Goal: Task Accomplishment & Management: Complete application form

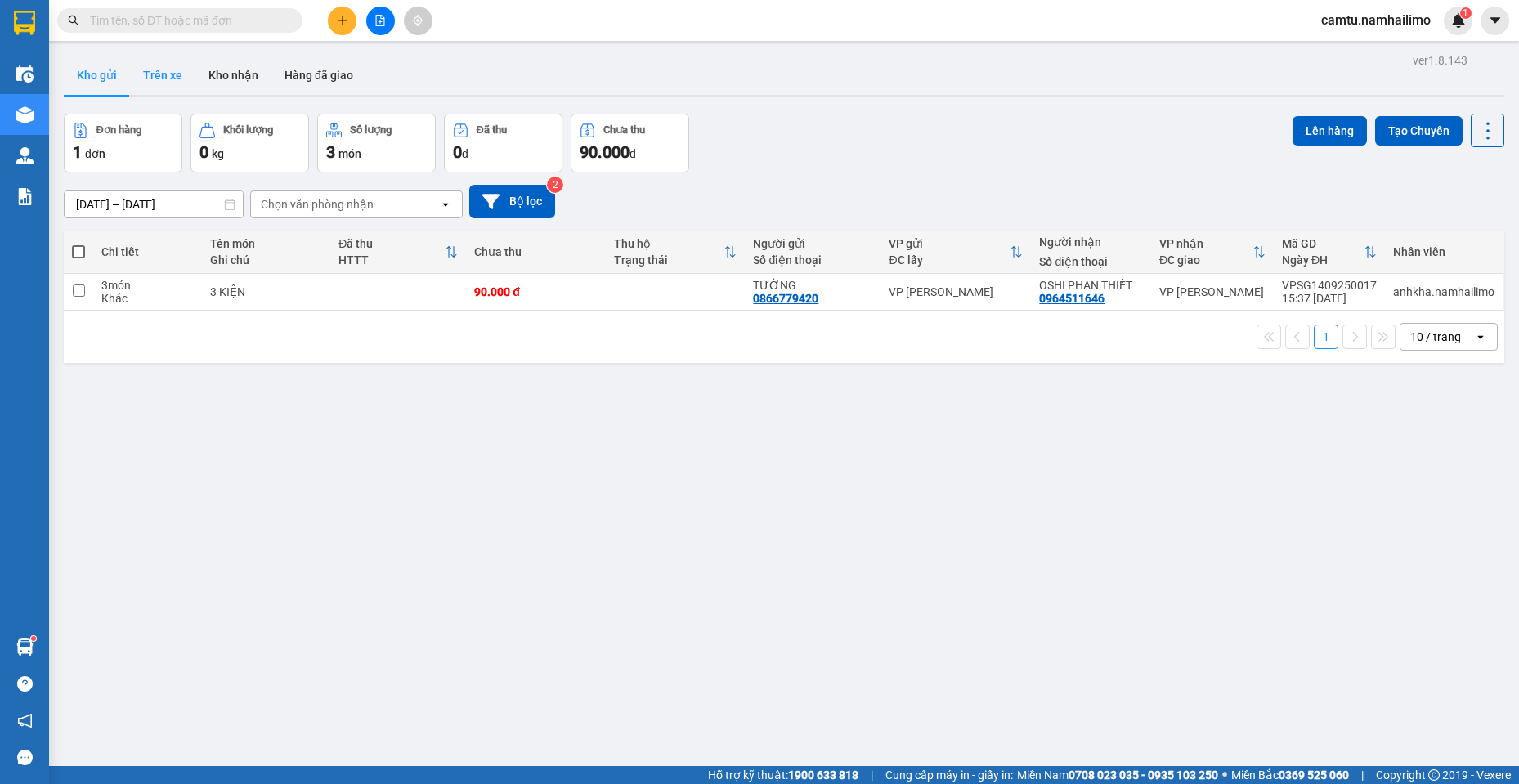
click at [153, 76] on button "Trên xe" at bounding box center [162, 75] width 65 height 40
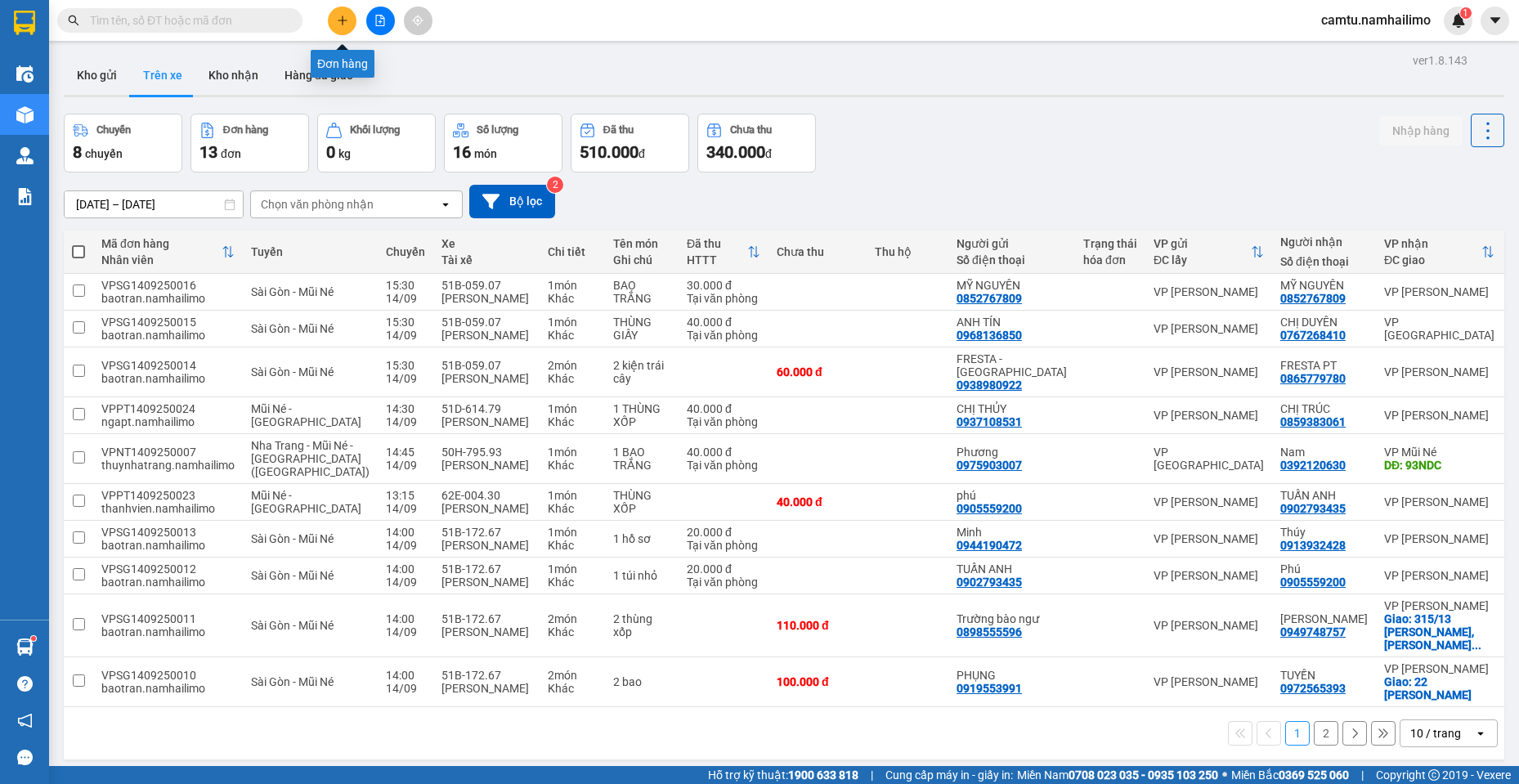
click at [347, 17] on icon "plus" at bounding box center [342, 20] width 11 height 11
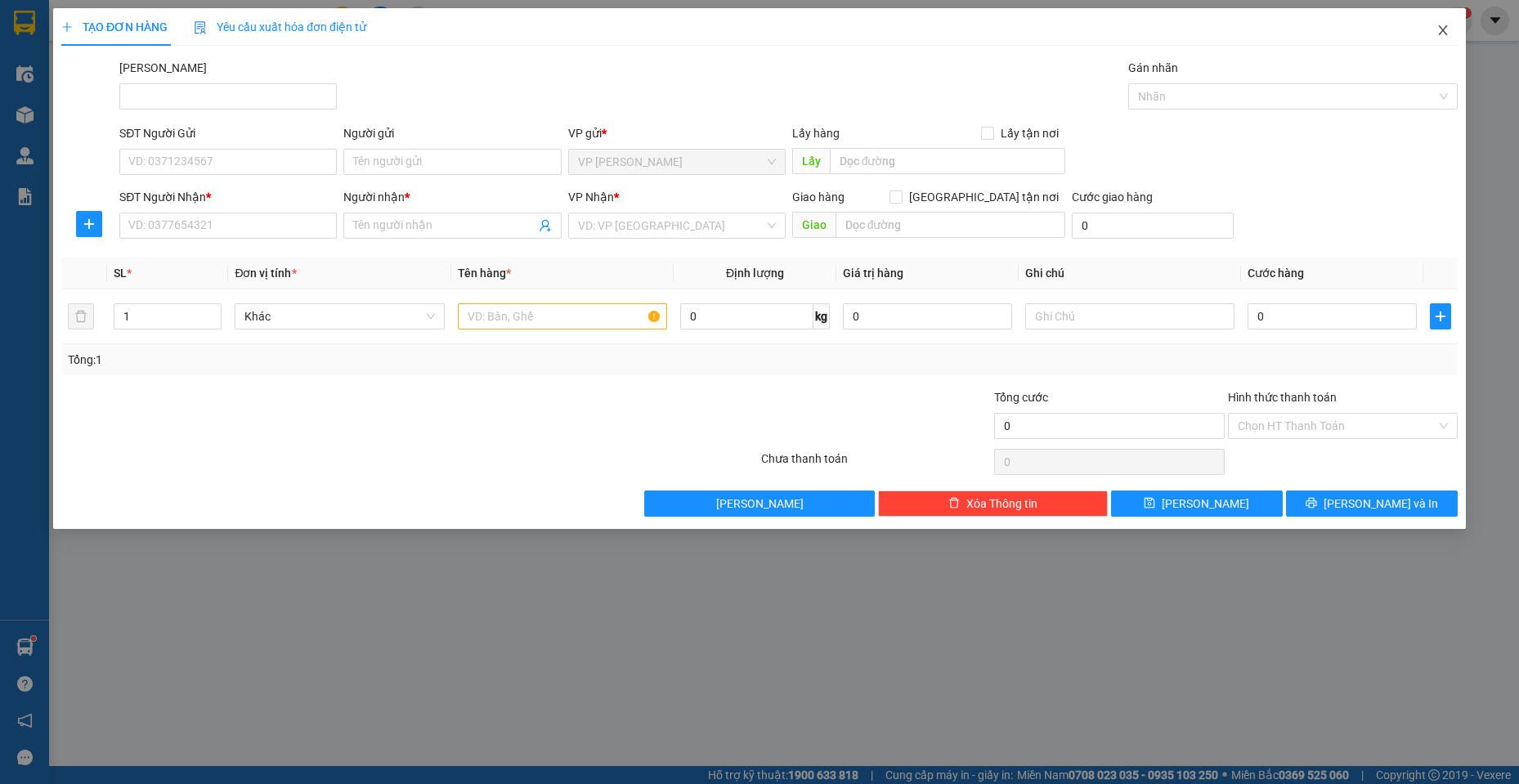
drag, startPoint x: 1456, startPoint y: 35, endPoint x: 1444, endPoint y: 31, distance: 12.6
click at [1455, 34] on span "Close" at bounding box center [1443, 31] width 46 height 46
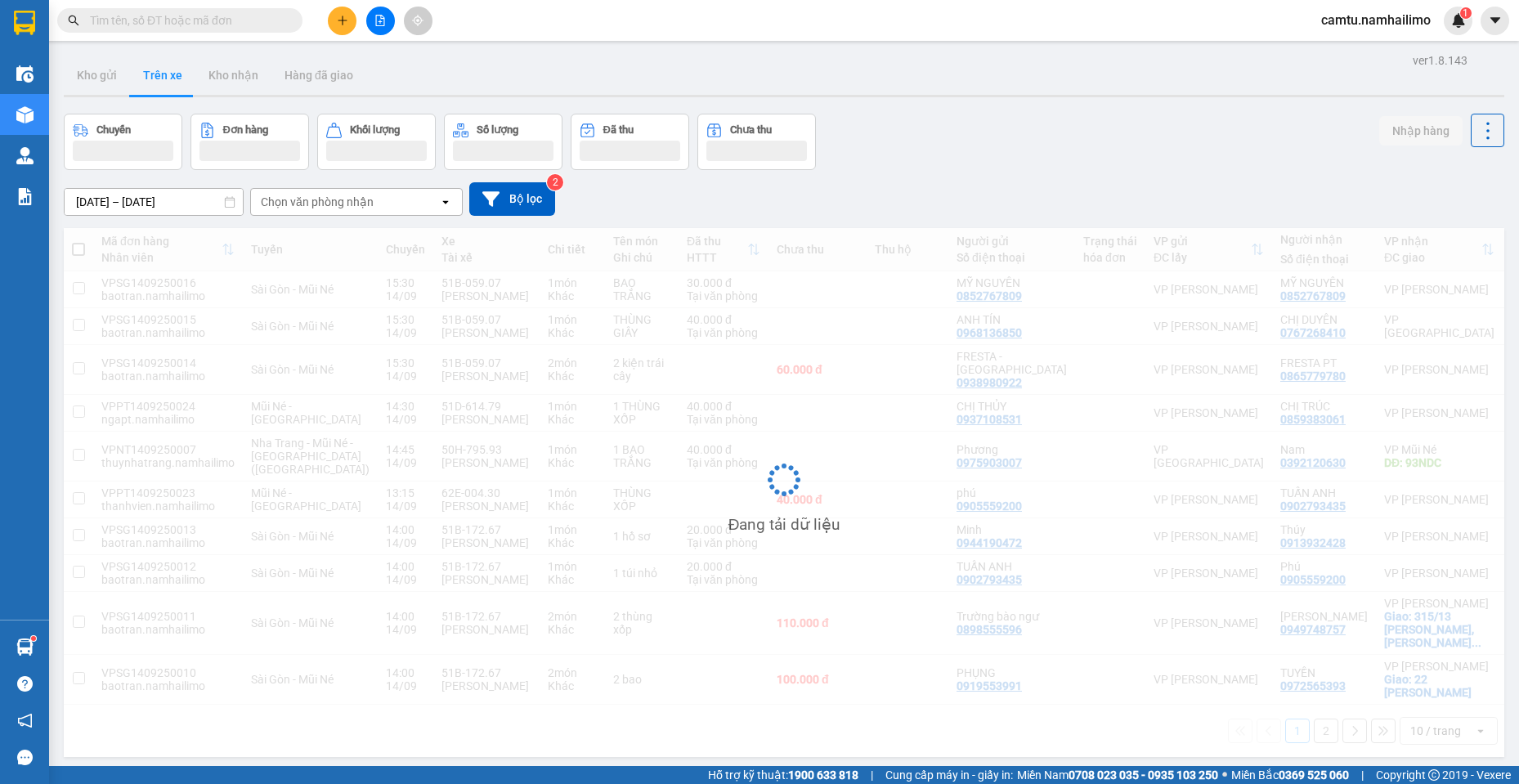
click at [1444, 31] on div "camtu.namhailimo 1" at bounding box center [1390, 20] width 164 height 29
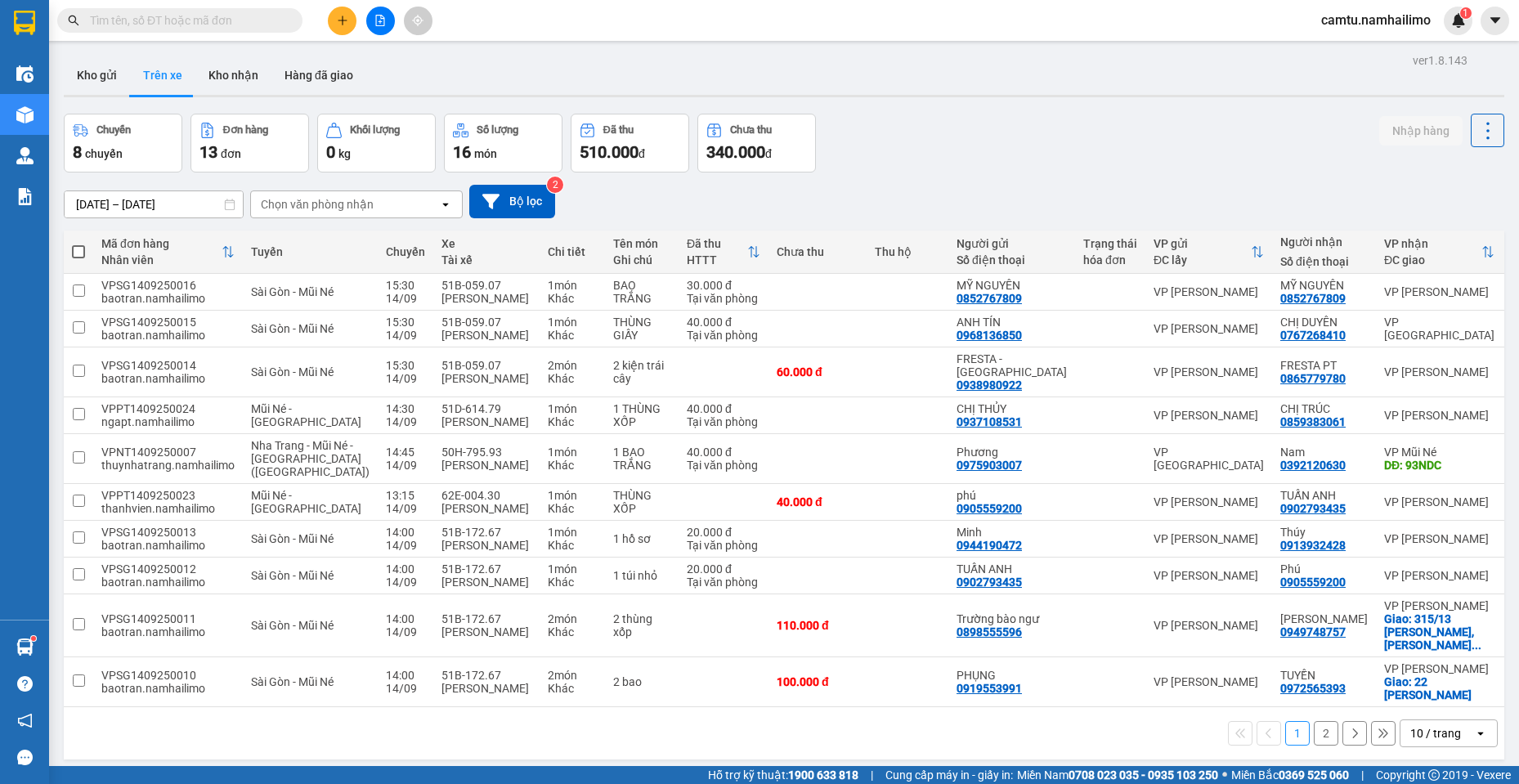
click at [205, 28] on input "text" at bounding box center [186, 20] width 193 height 18
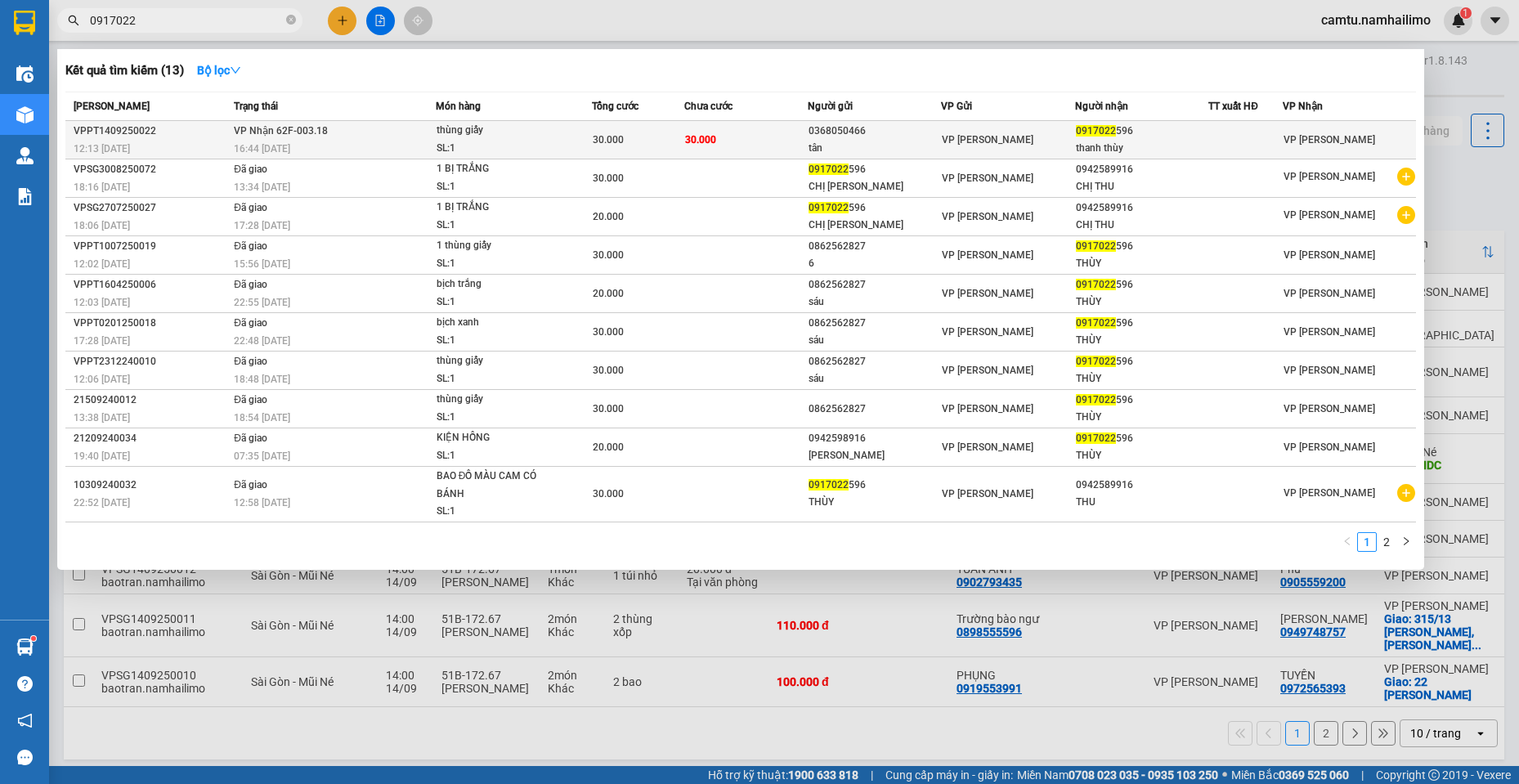
type input "0917022"
click at [620, 136] on span "30.000" at bounding box center [608, 139] width 31 height 11
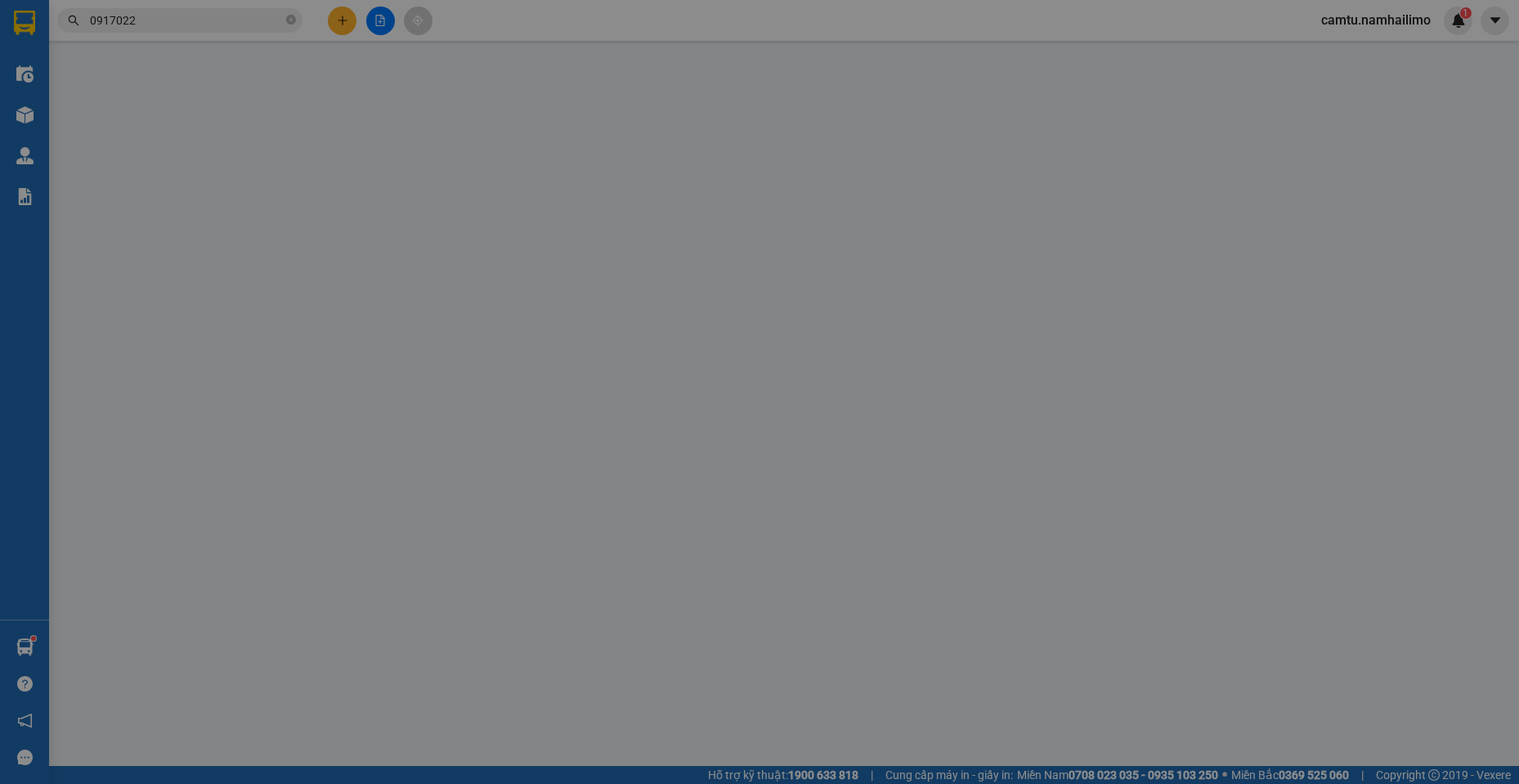
type input "0368050466"
type input "tân"
type input "0917022596"
type input "thanh thùy"
type input "30.000"
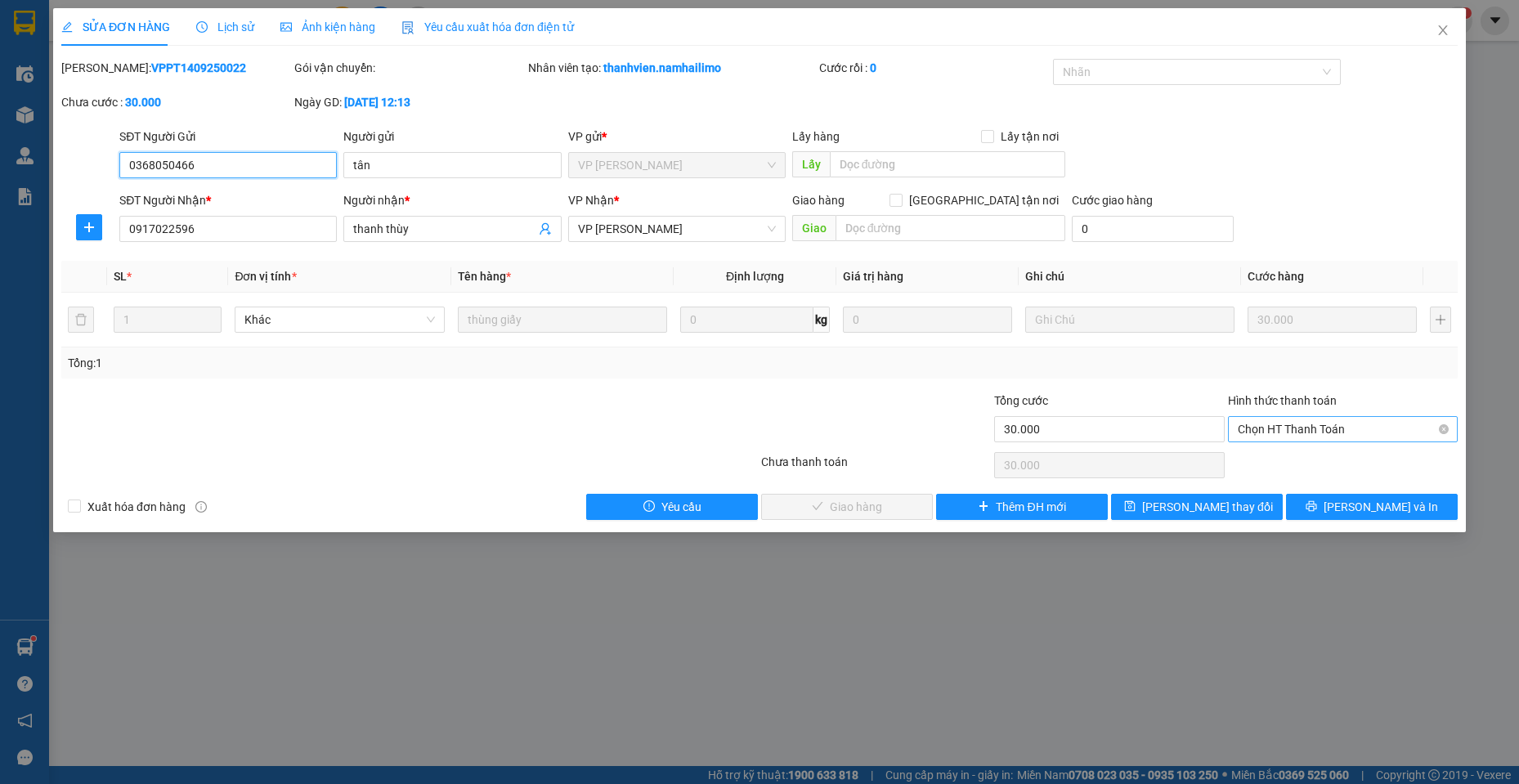
click at [1353, 427] on span "Chọn HT Thanh Toán" at bounding box center [1343, 428] width 210 height 25
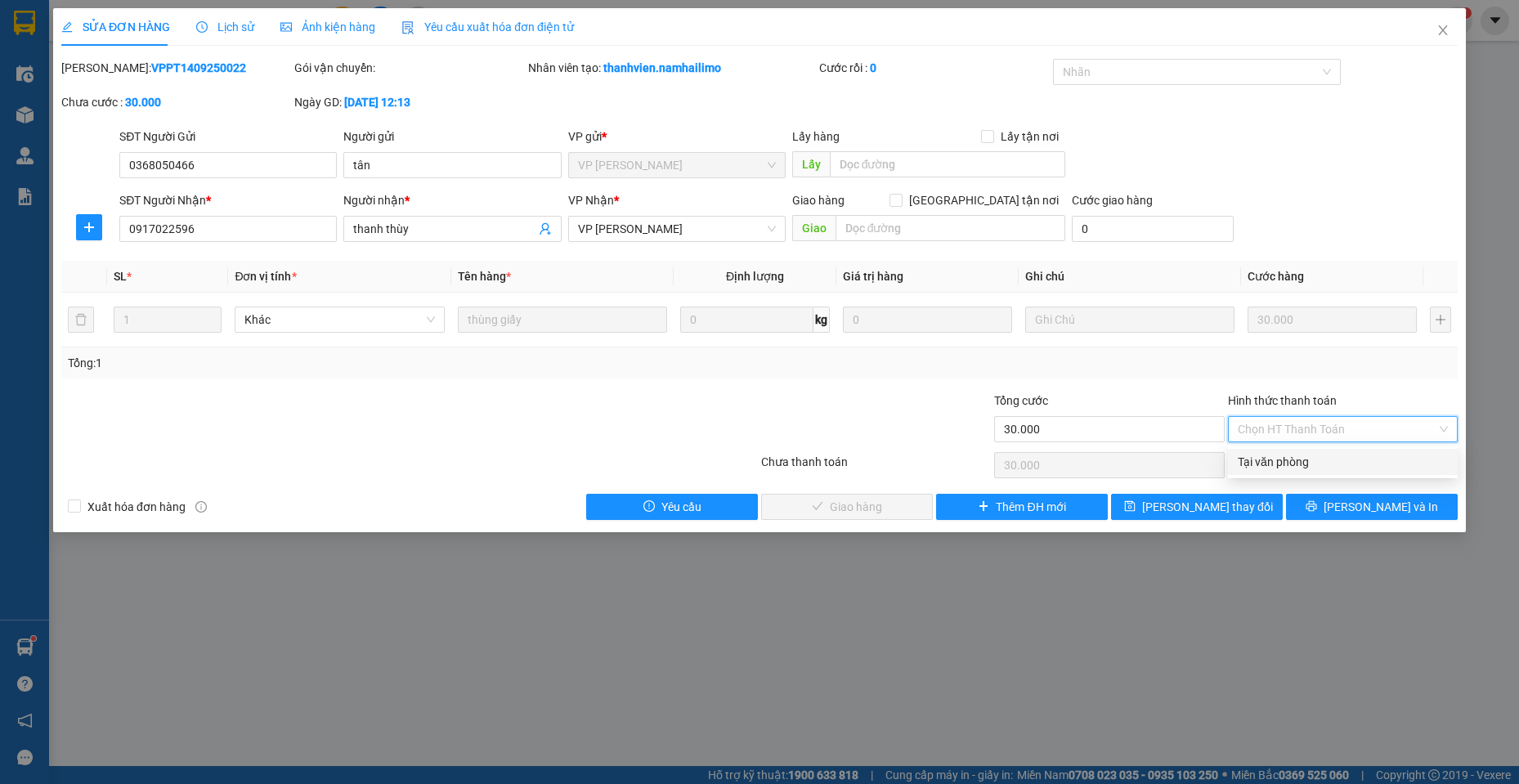
click at [1316, 462] on div "Tại văn phòng" at bounding box center [1343, 462] width 210 height 18
type input "0"
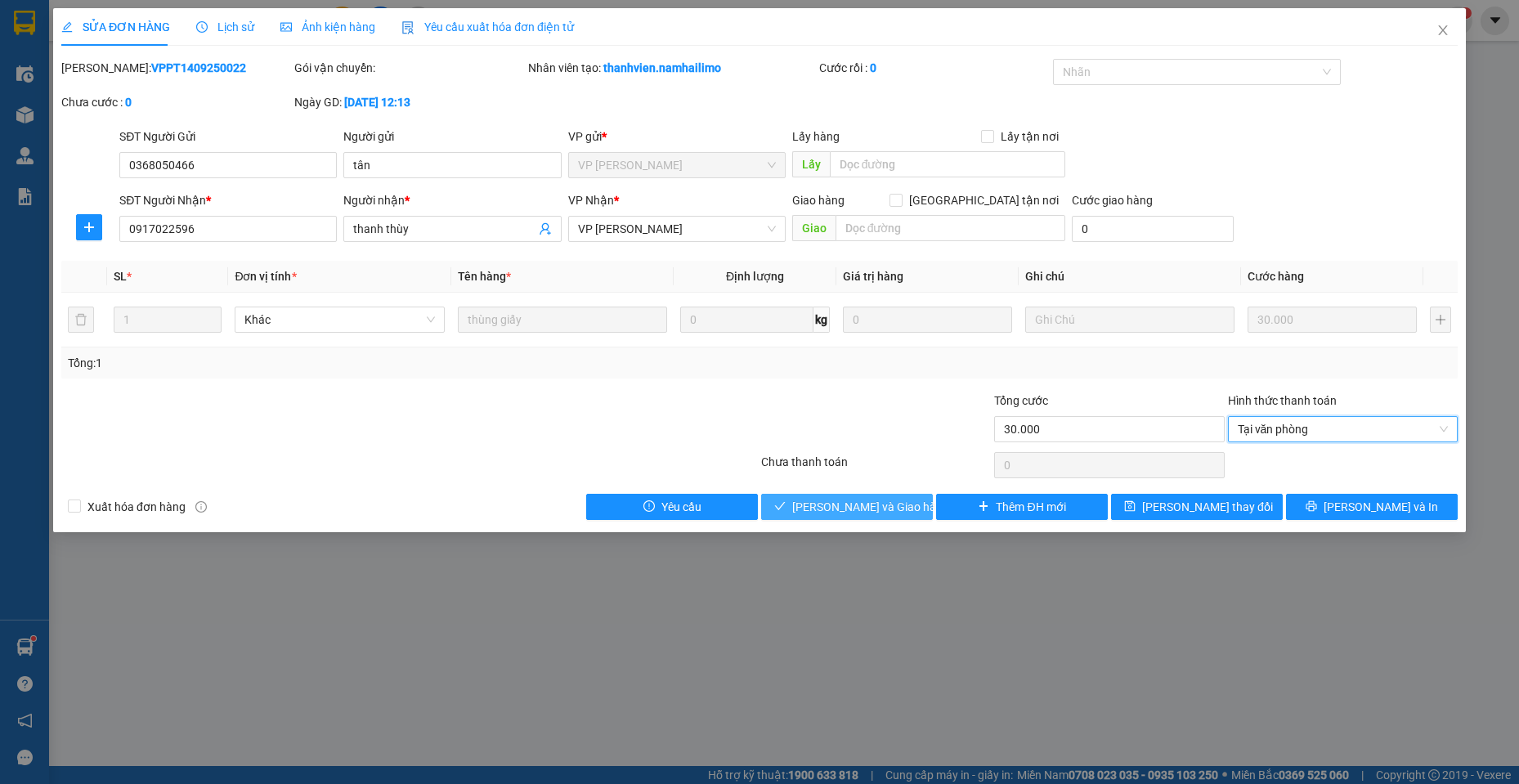
click at [871, 513] on span "[PERSON_NAME] và Giao hàng" at bounding box center [871, 507] width 157 height 18
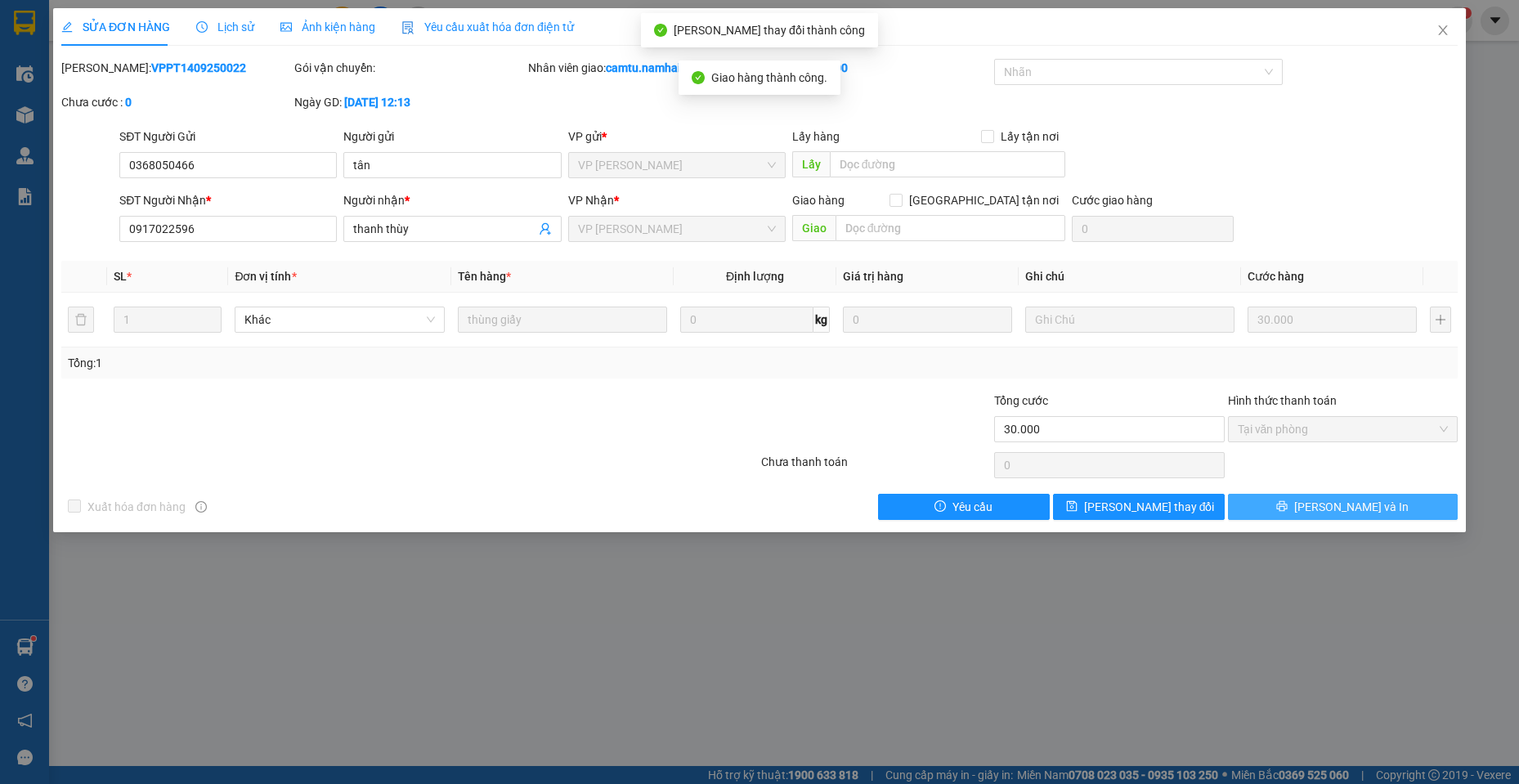
click at [1333, 506] on span "[PERSON_NAME] và In" at bounding box center [1351, 507] width 114 height 18
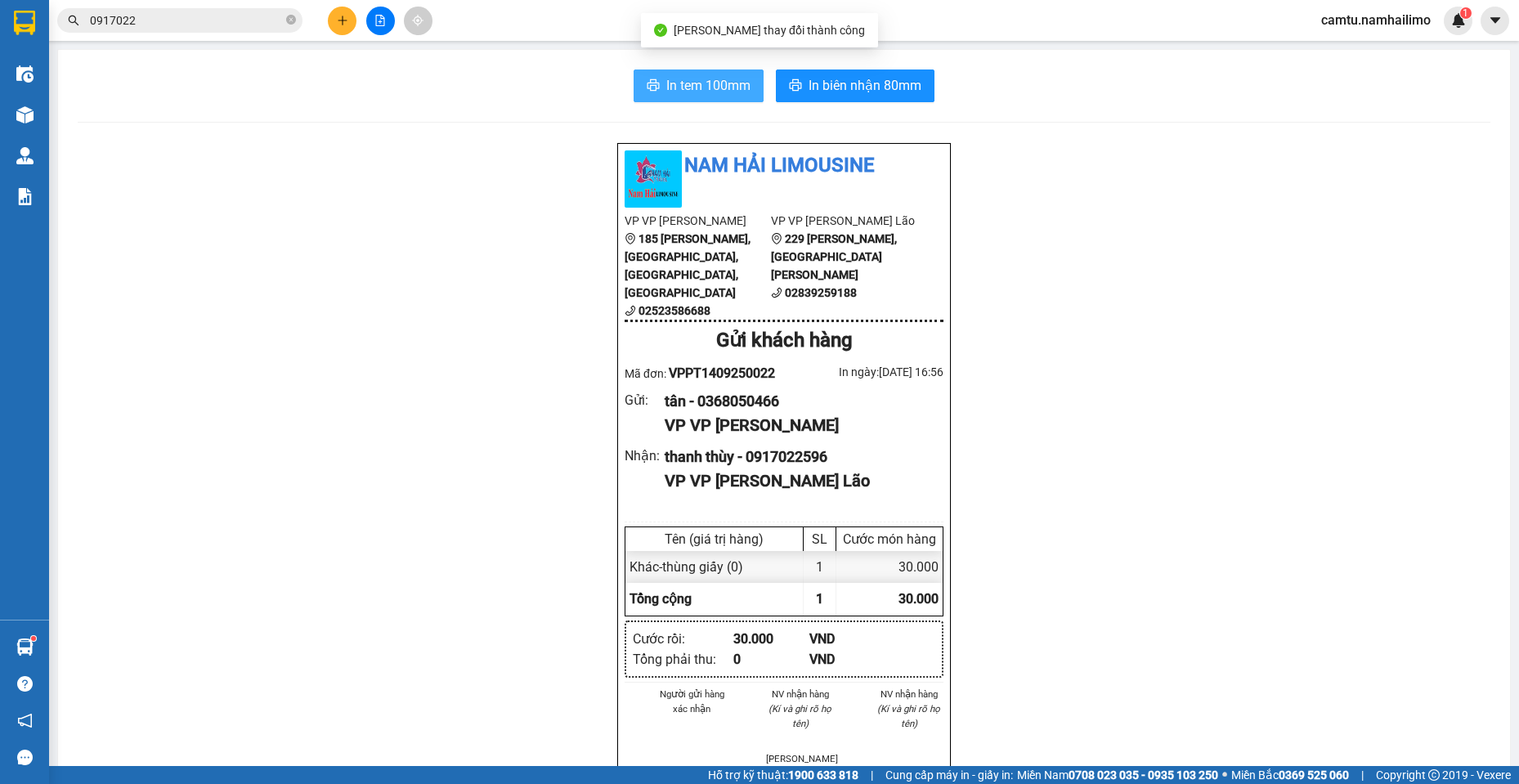
click at [699, 85] on span "In tem 100mm" at bounding box center [708, 86] width 84 height 20
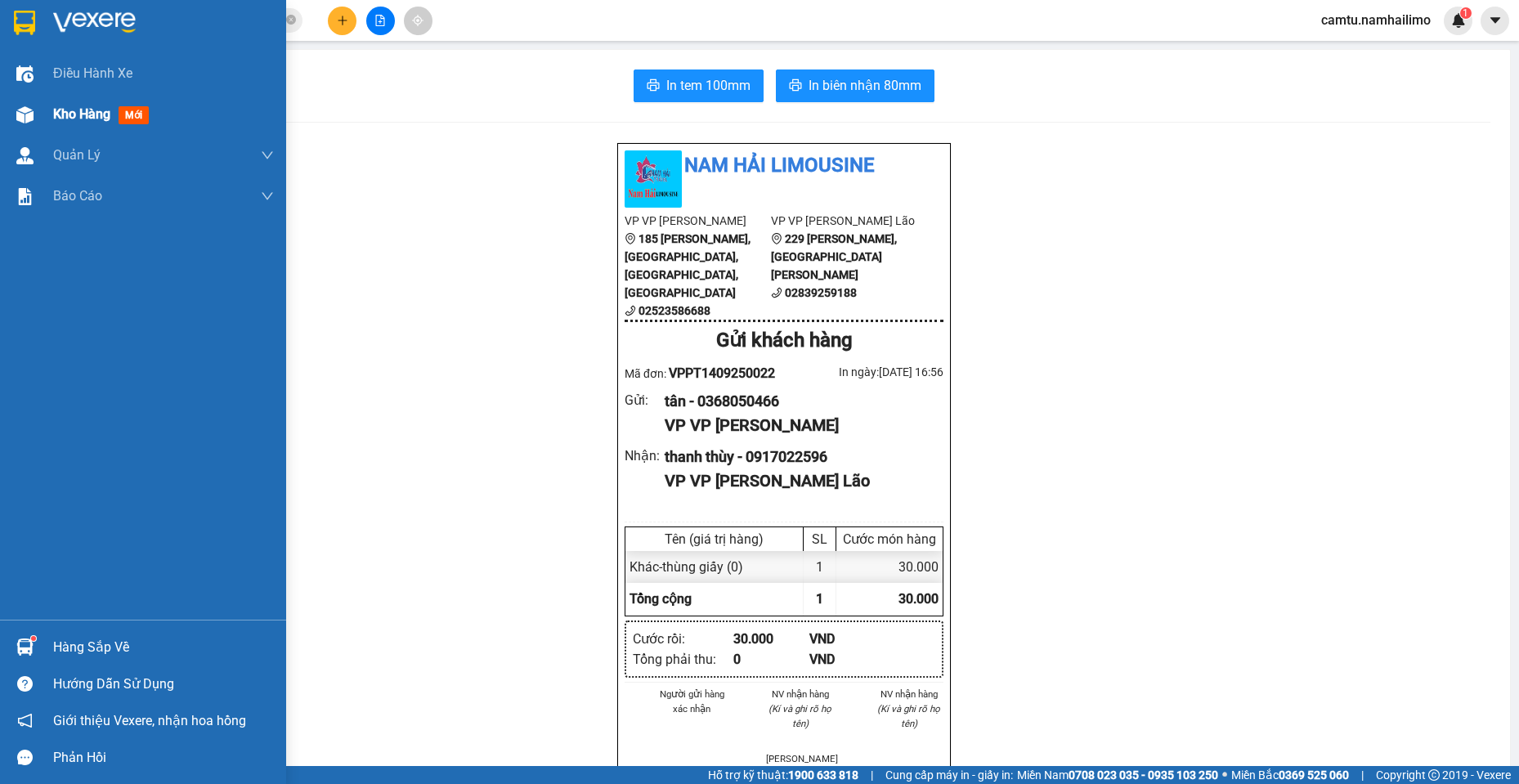
click at [20, 116] on img at bounding box center [25, 114] width 18 height 18
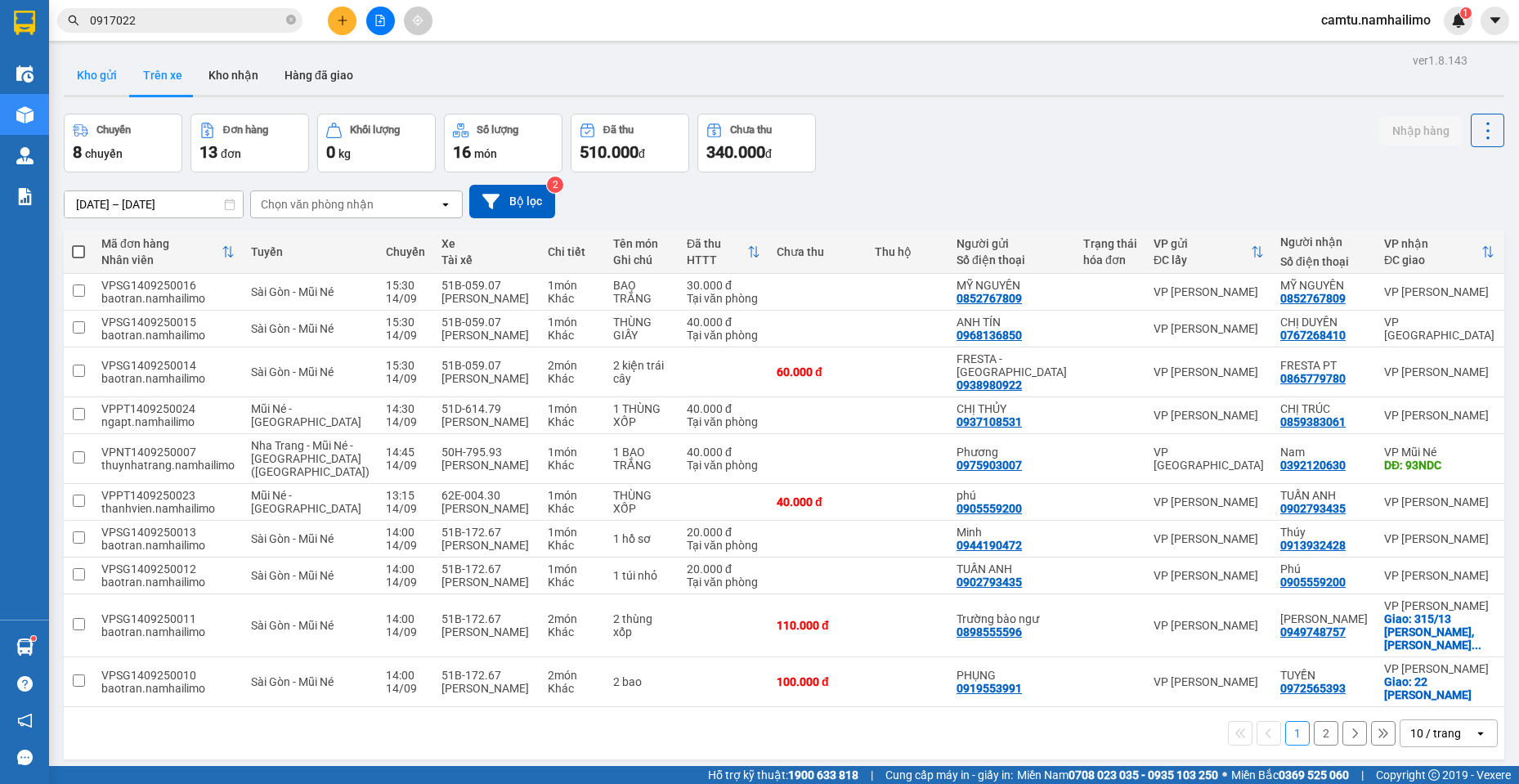
click at [97, 81] on button "Kho gửi" at bounding box center [97, 75] width 66 height 40
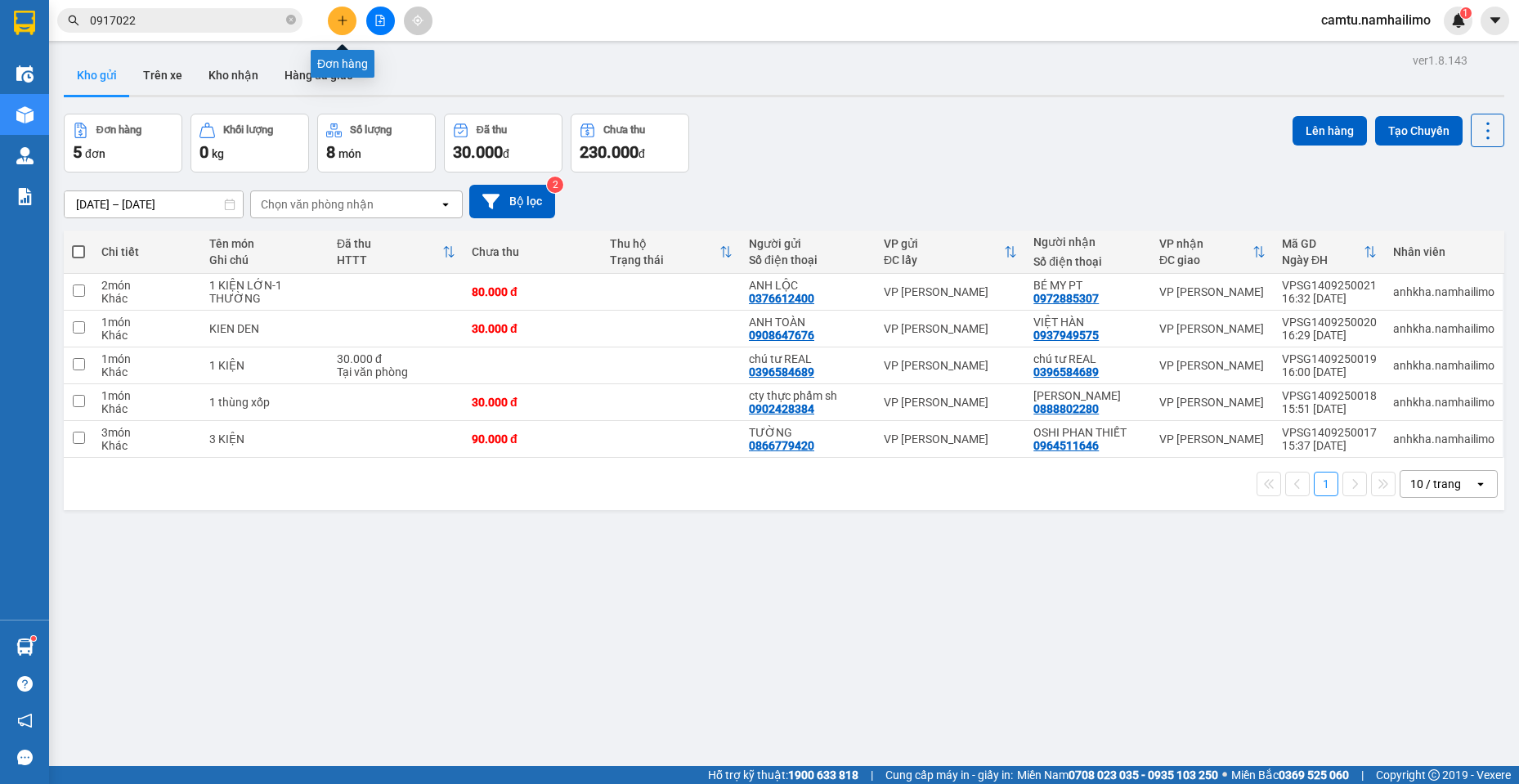
click at [349, 28] on button at bounding box center [342, 20] width 29 height 29
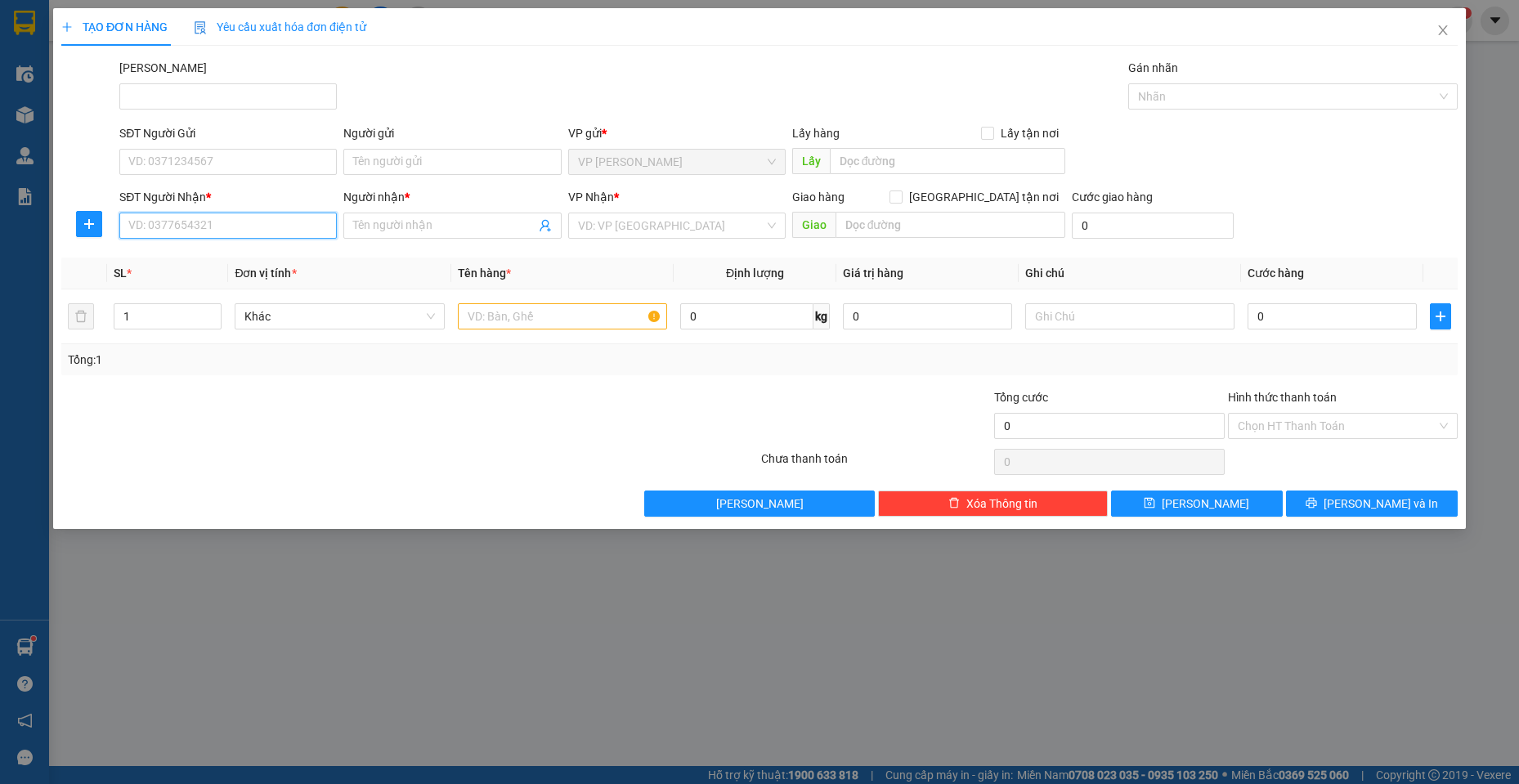
click at [233, 229] on input "SĐT Người Nhận *" at bounding box center [229, 226] width 218 height 26
type input "0908735990"
click at [237, 262] on div "0908735990 - Vy" at bounding box center [228, 259] width 198 height 18
type input "Vy"
type input "30.000"
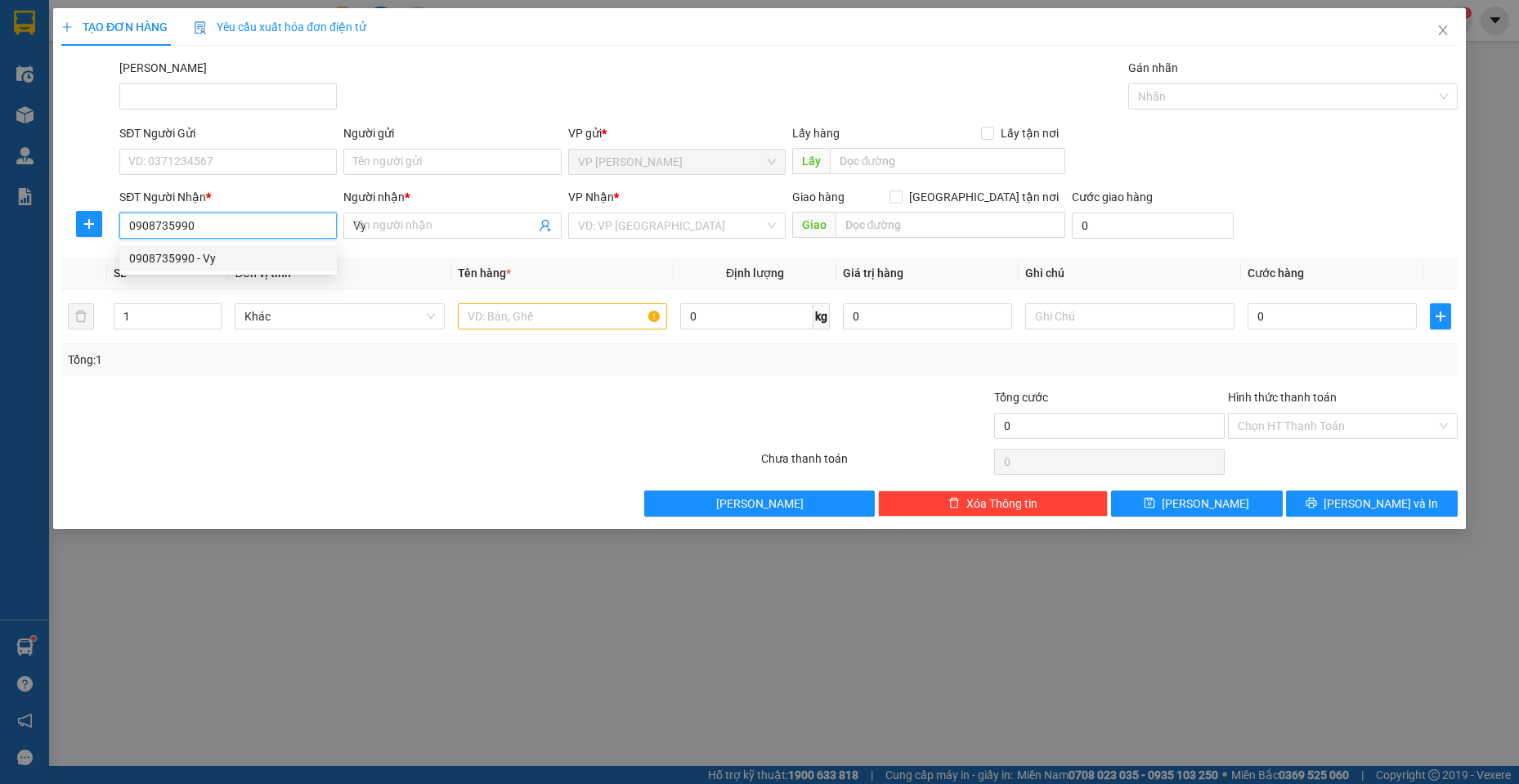
type input "30.000"
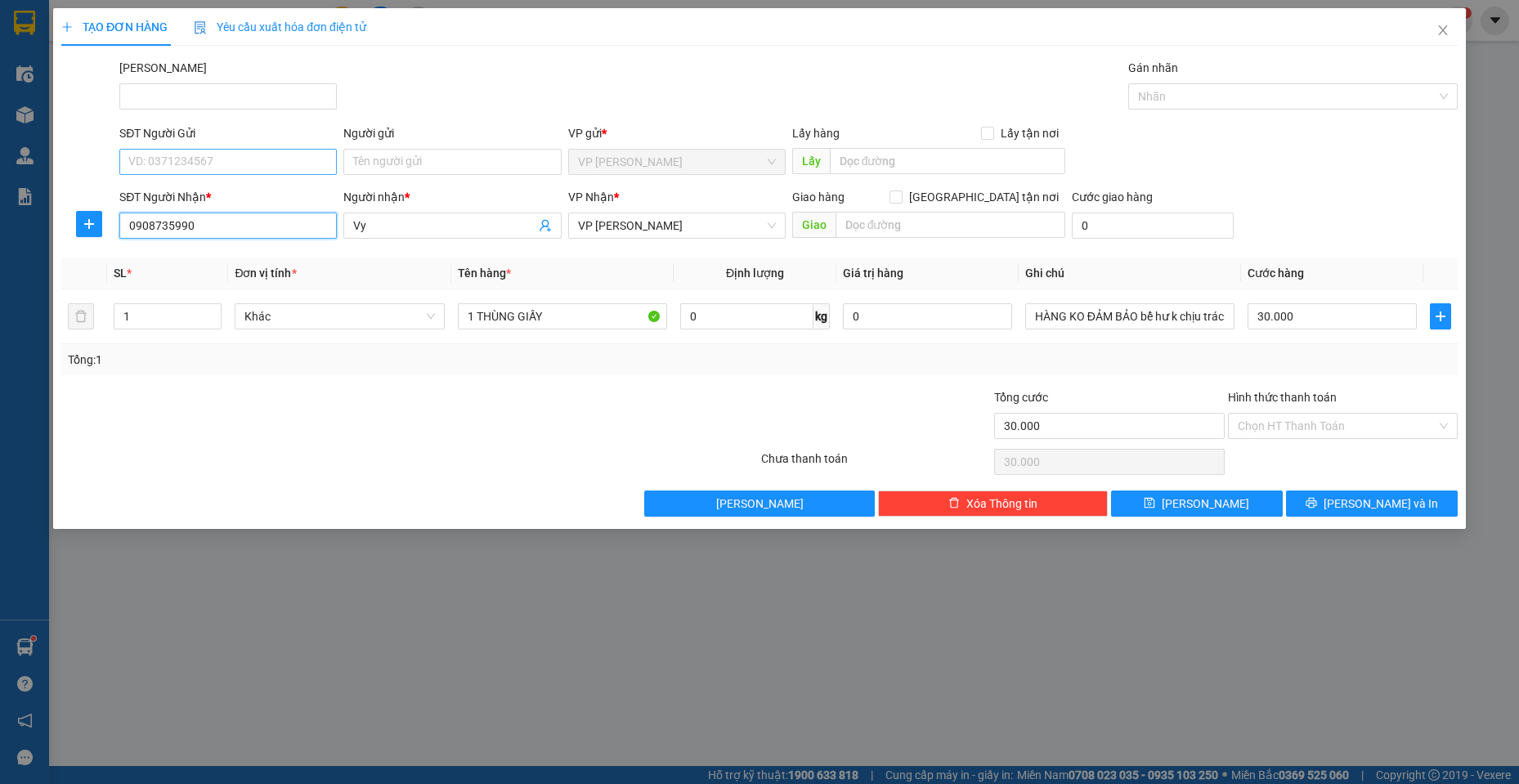
type input "0908735990"
click at [265, 164] on input "SĐT Người Gửi" at bounding box center [229, 161] width 218 height 26
type input "0358338328"
click at [310, 189] on div "0358338328 - dieu" at bounding box center [228, 194] width 198 height 18
type input "[DEMOGRAPHIC_DATA]"
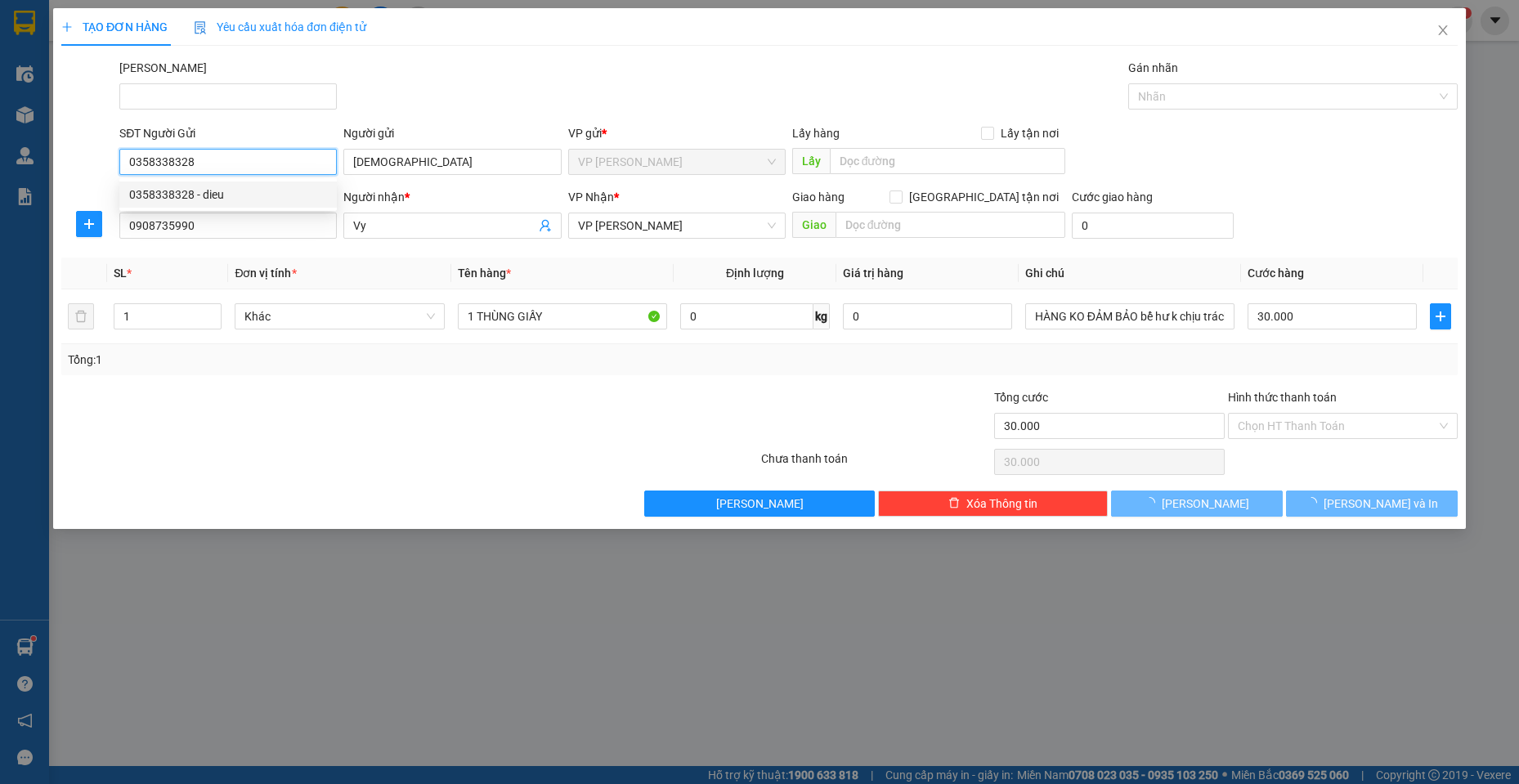
type input "40.000"
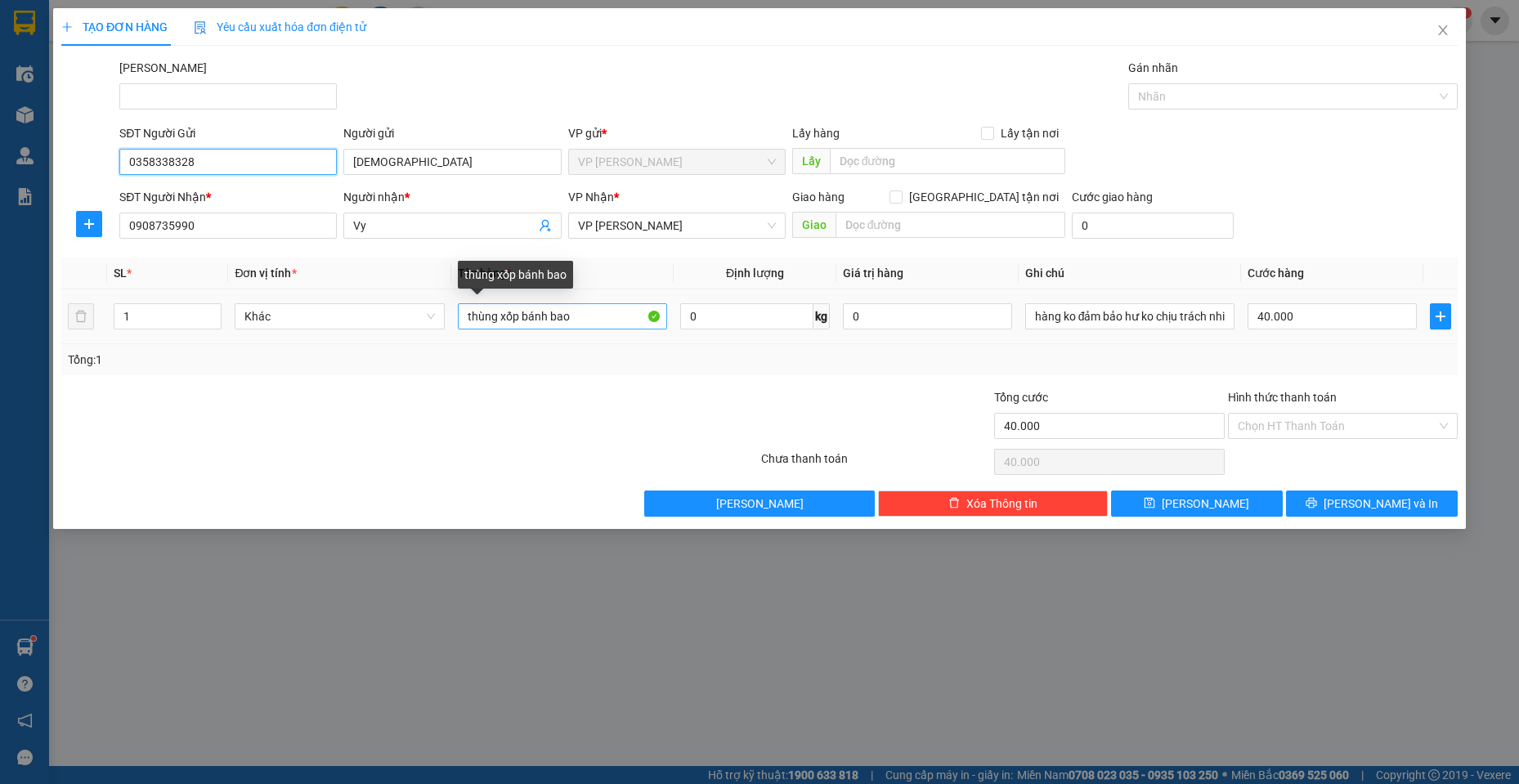
type input "0358338328"
drag, startPoint x: 520, startPoint y: 320, endPoint x: 618, endPoint y: 320, distance: 98.0
click at [618, 320] on input "thùng xốp bánh bao" at bounding box center [563, 316] width 210 height 26
type input "thùng xốp"
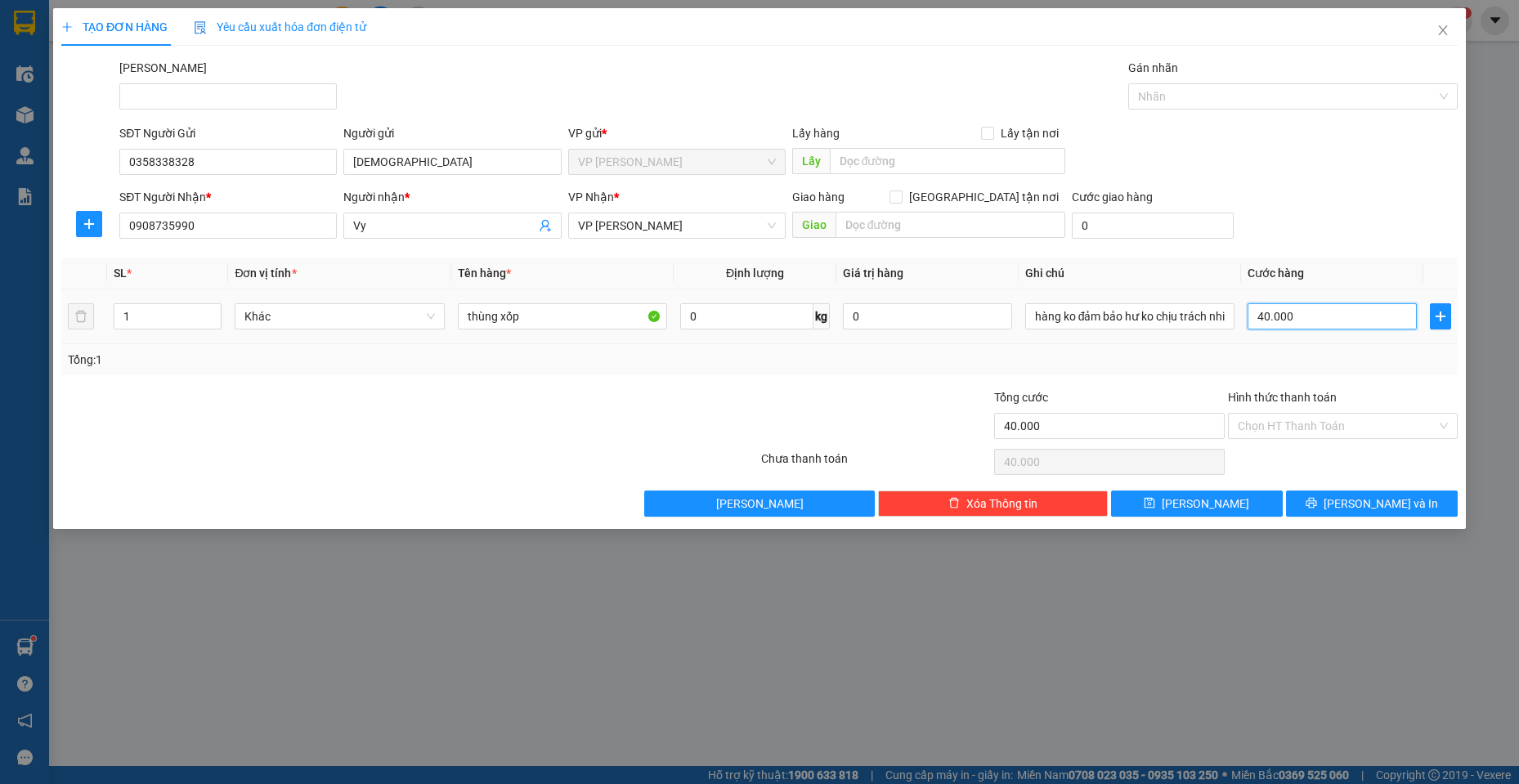
click at [1329, 319] on input "40.000" at bounding box center [1333, 316] width 170 height 26
type input "3"
type input "30"
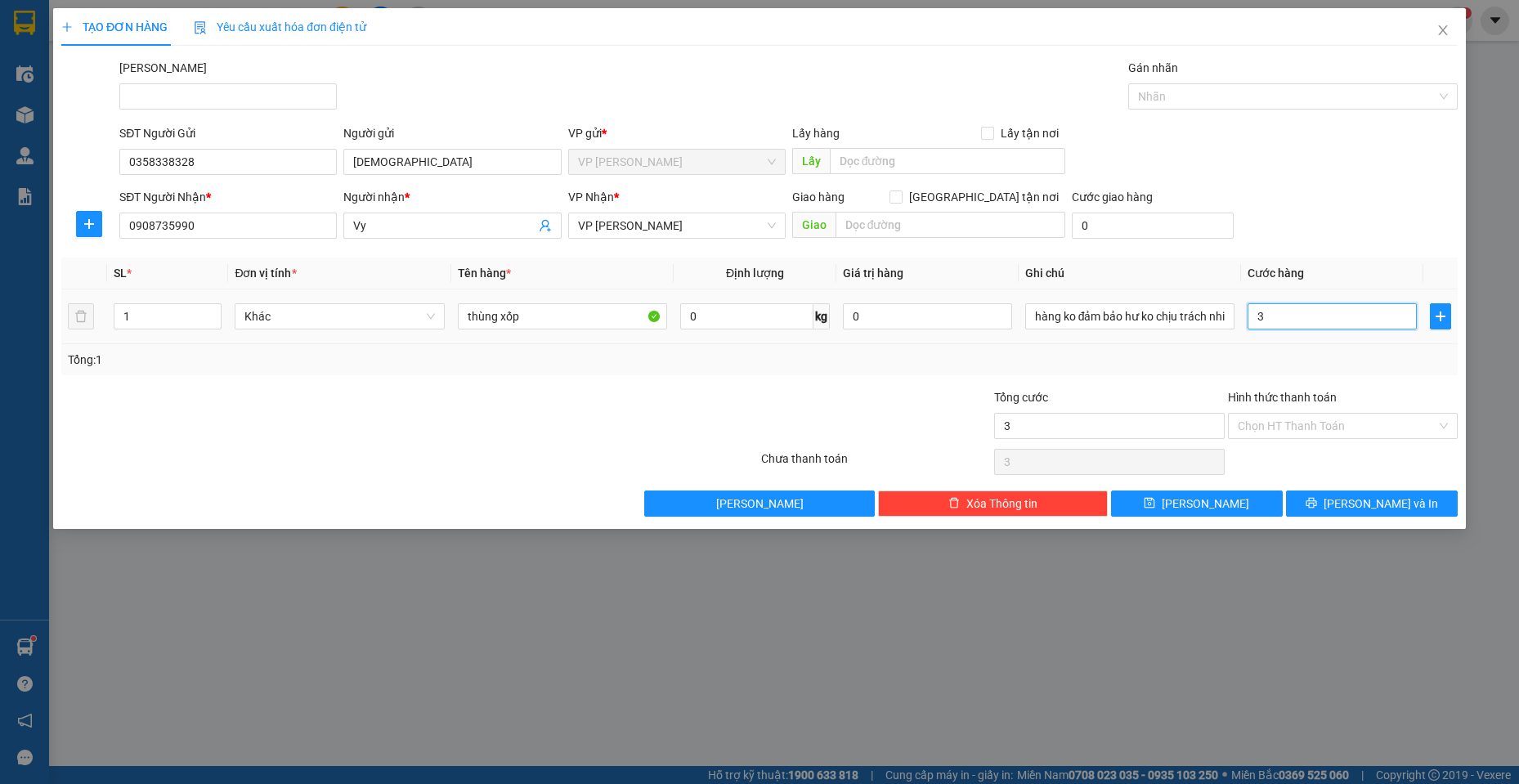
type input "30"
type input "30.000"
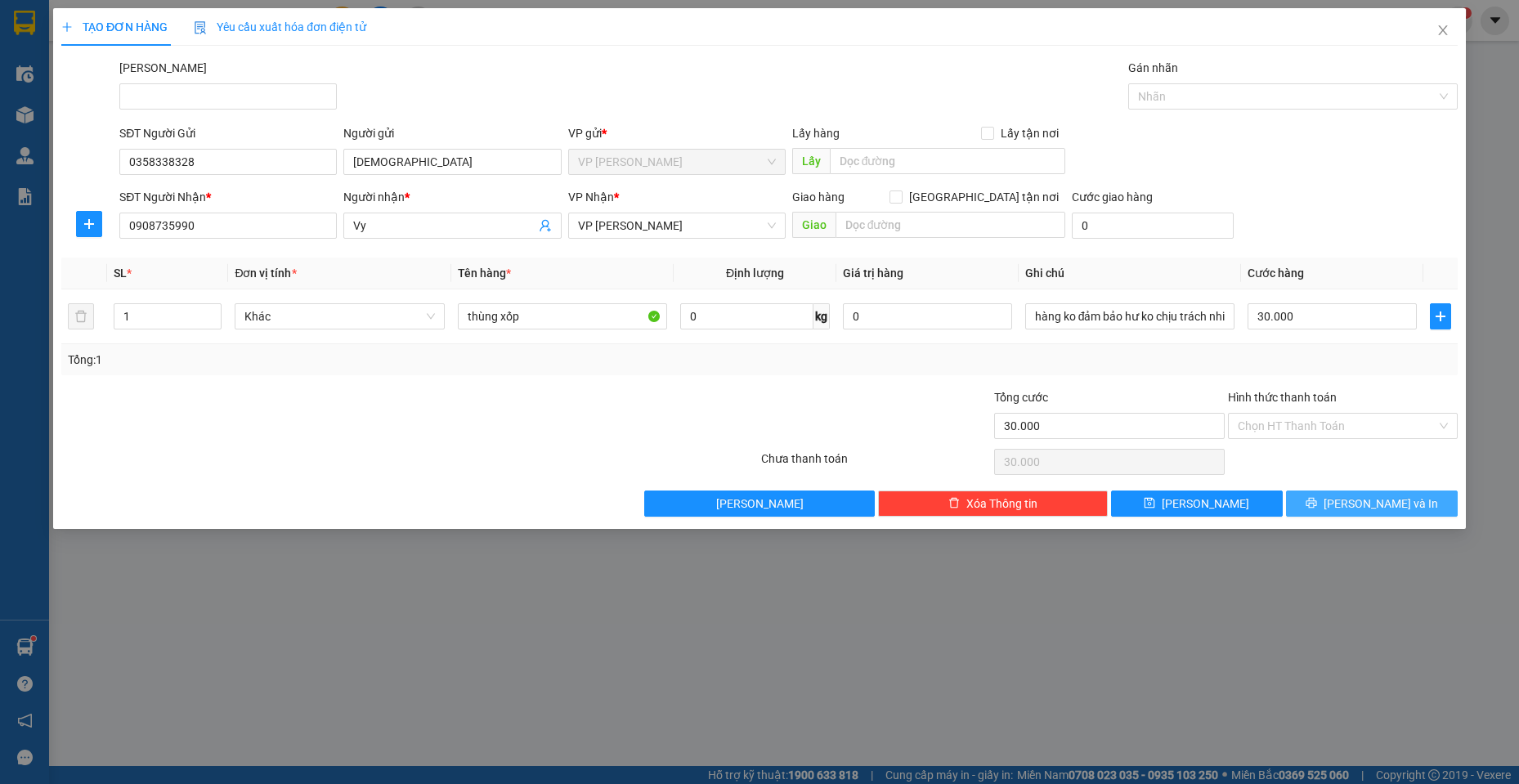
click at [1379, 508] on span "[PERSON_NAME] và In" at bounding box center [1381, 504] width 114 height 18
